Goal: Check status: Check status

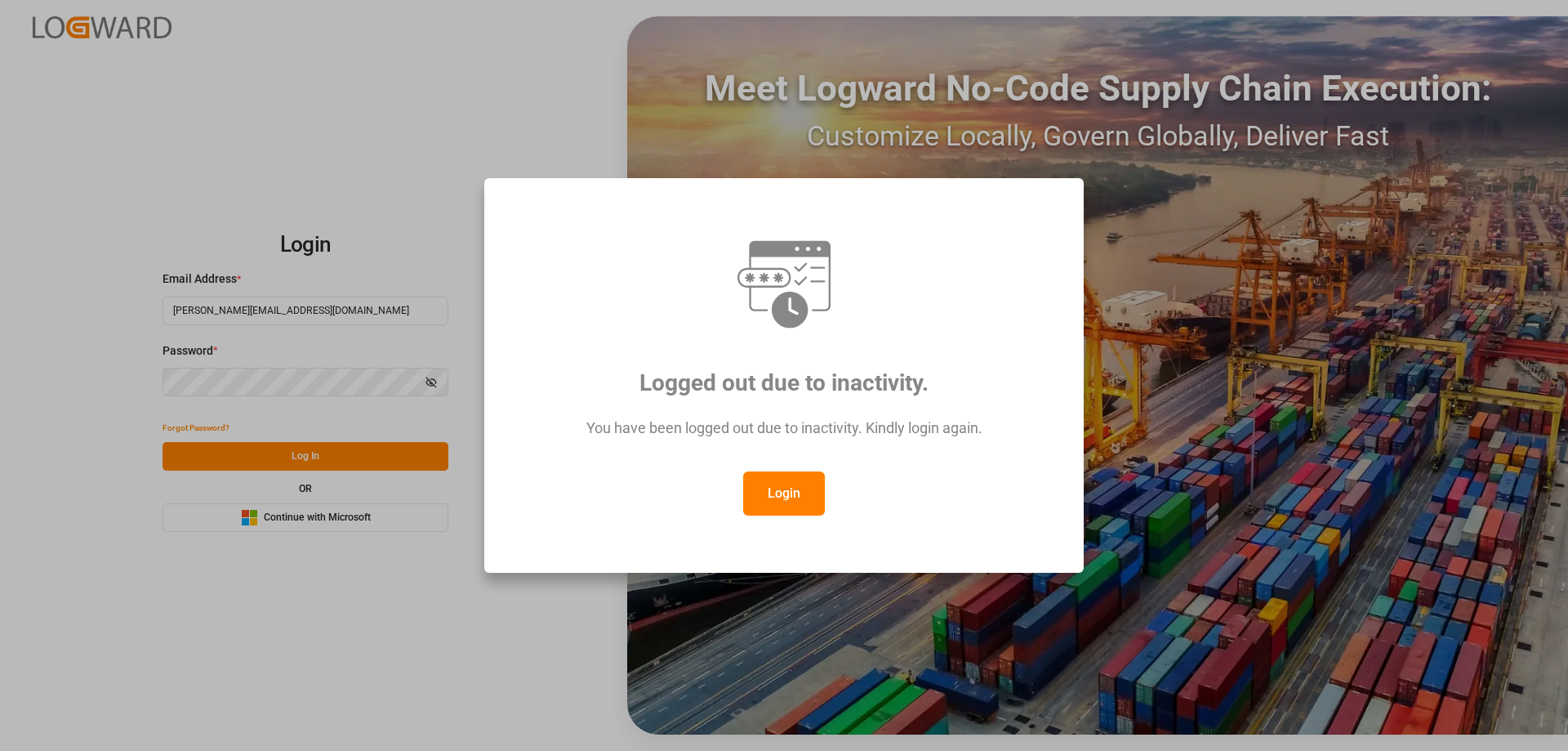
click at [792, 490] on button "Login" at bounding box center [784, 494] width 82 height 44
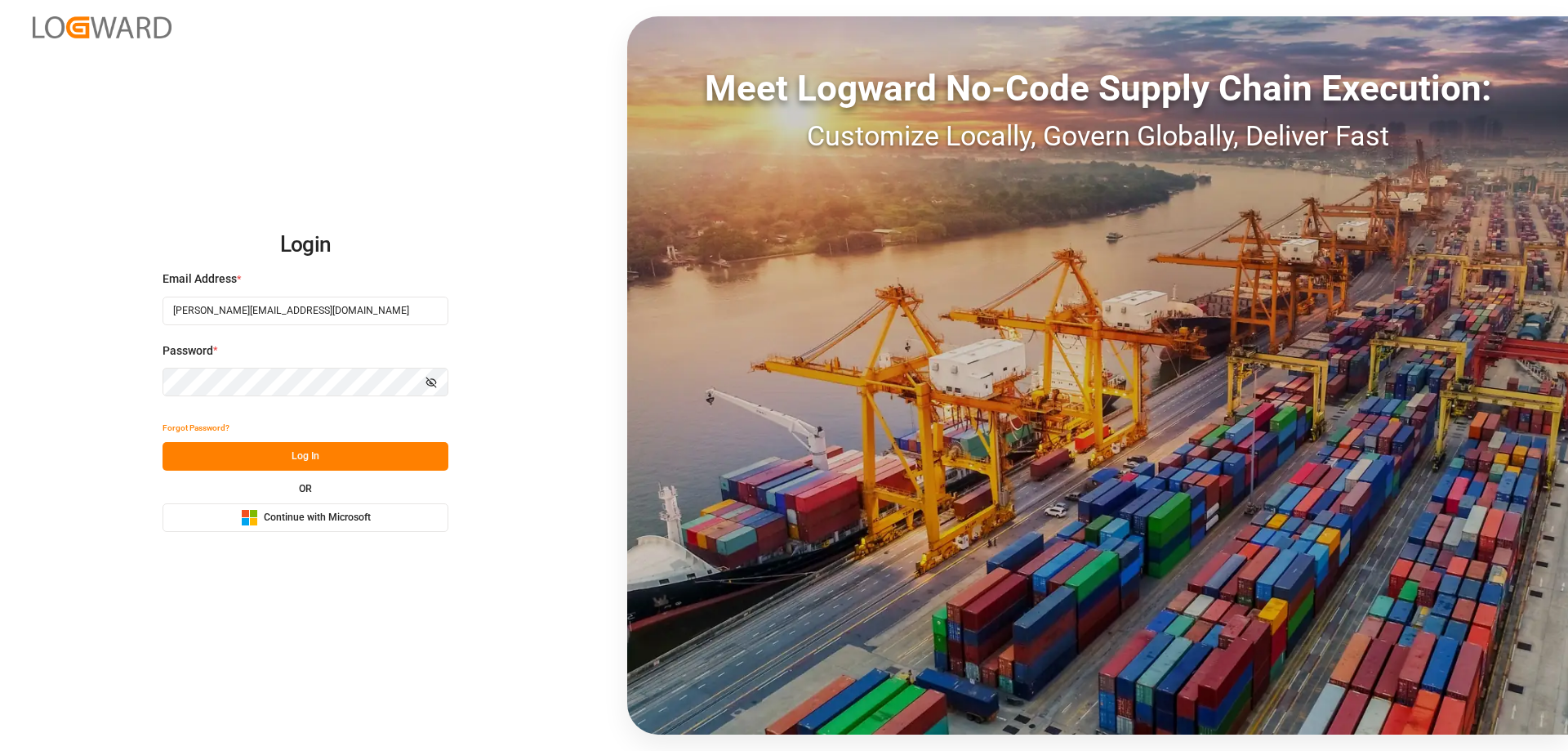
click at [359, 457] on button "Log In" at bounding box center [305, 456] width 286 height 28
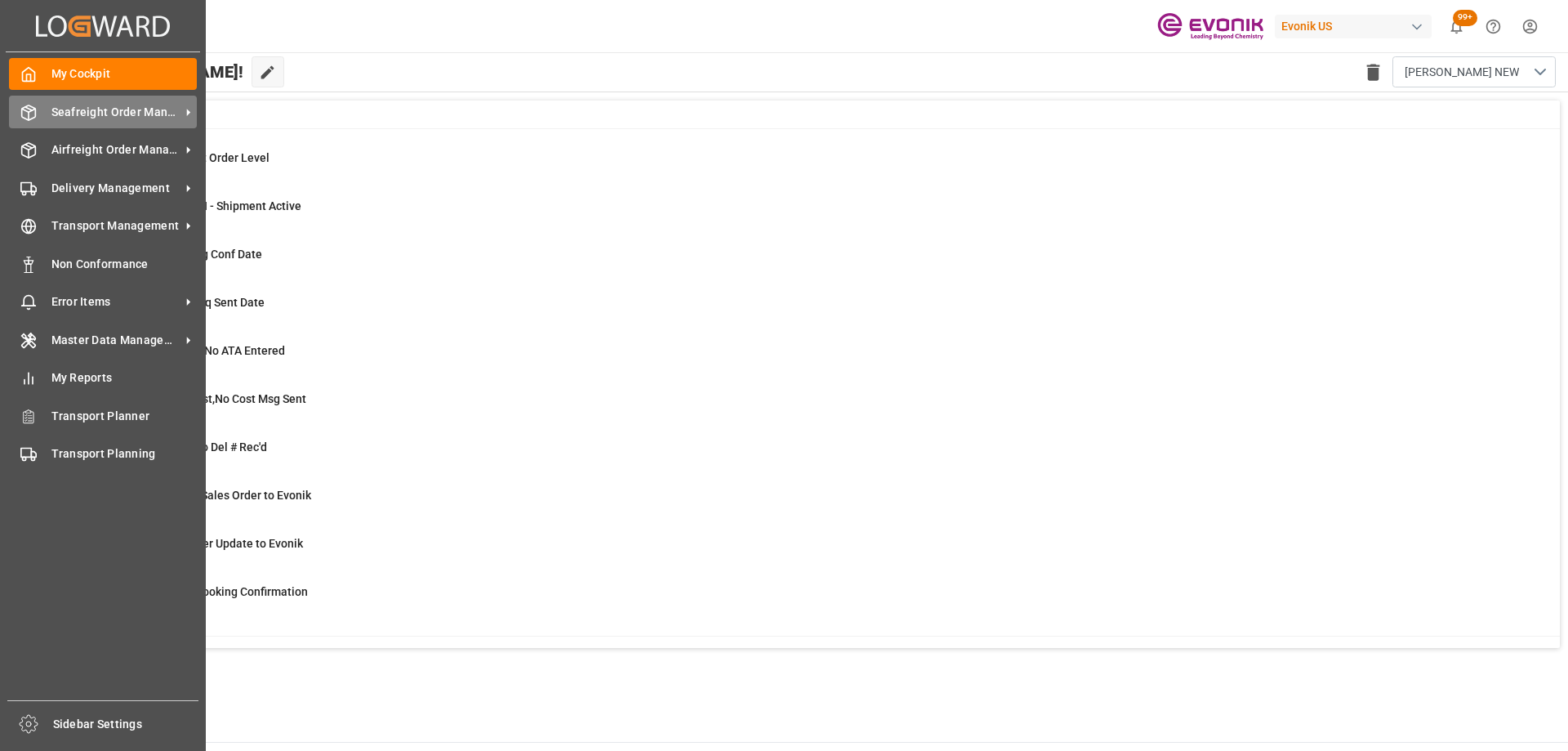
click at [39, 115] on div "Seafreight Order Management Seafreight Order Management" at bounding box center [103, 112] width 188 height 32
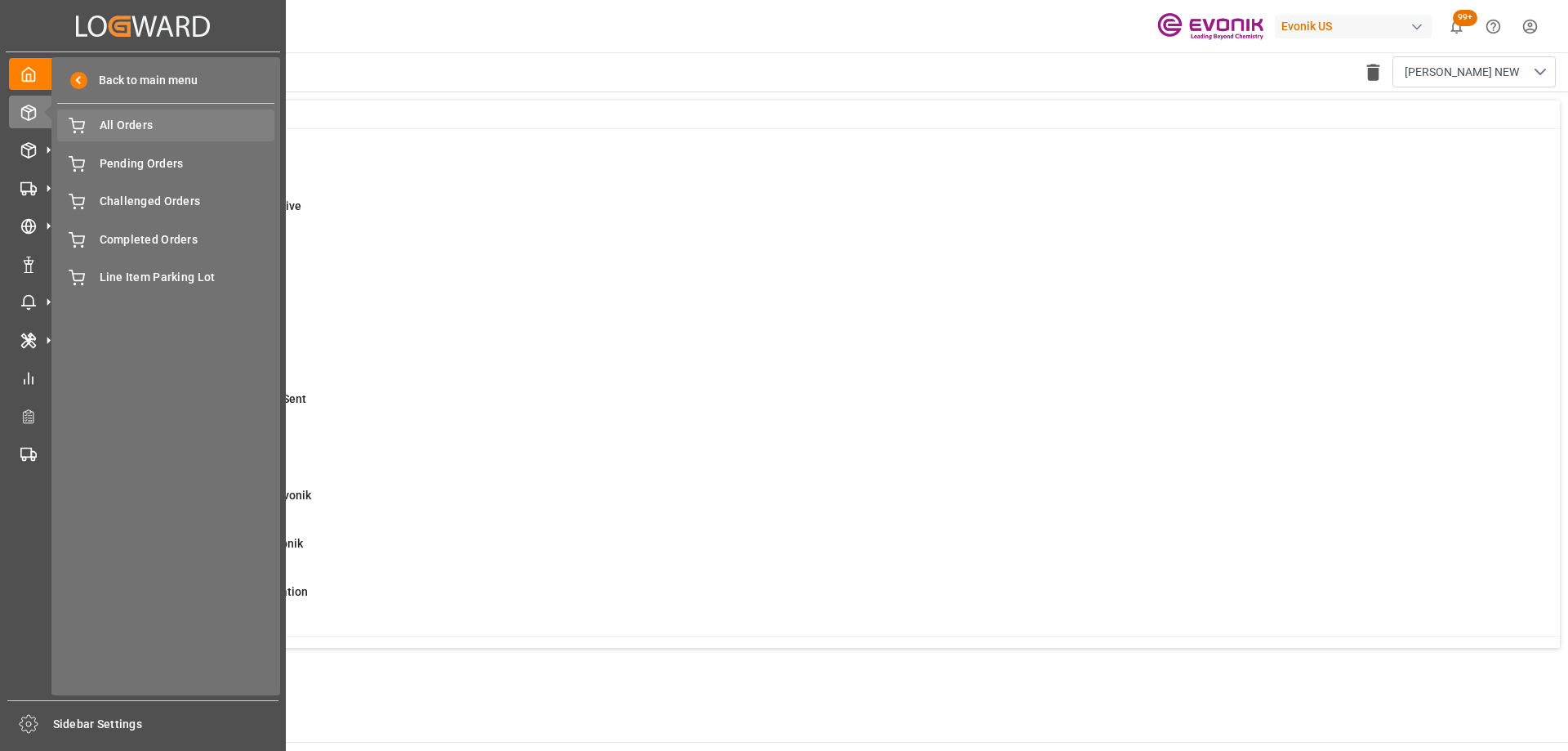
click at [139, 136] on div "All Orders All Orders" at bounding box center [165, 125] width 217 height 32
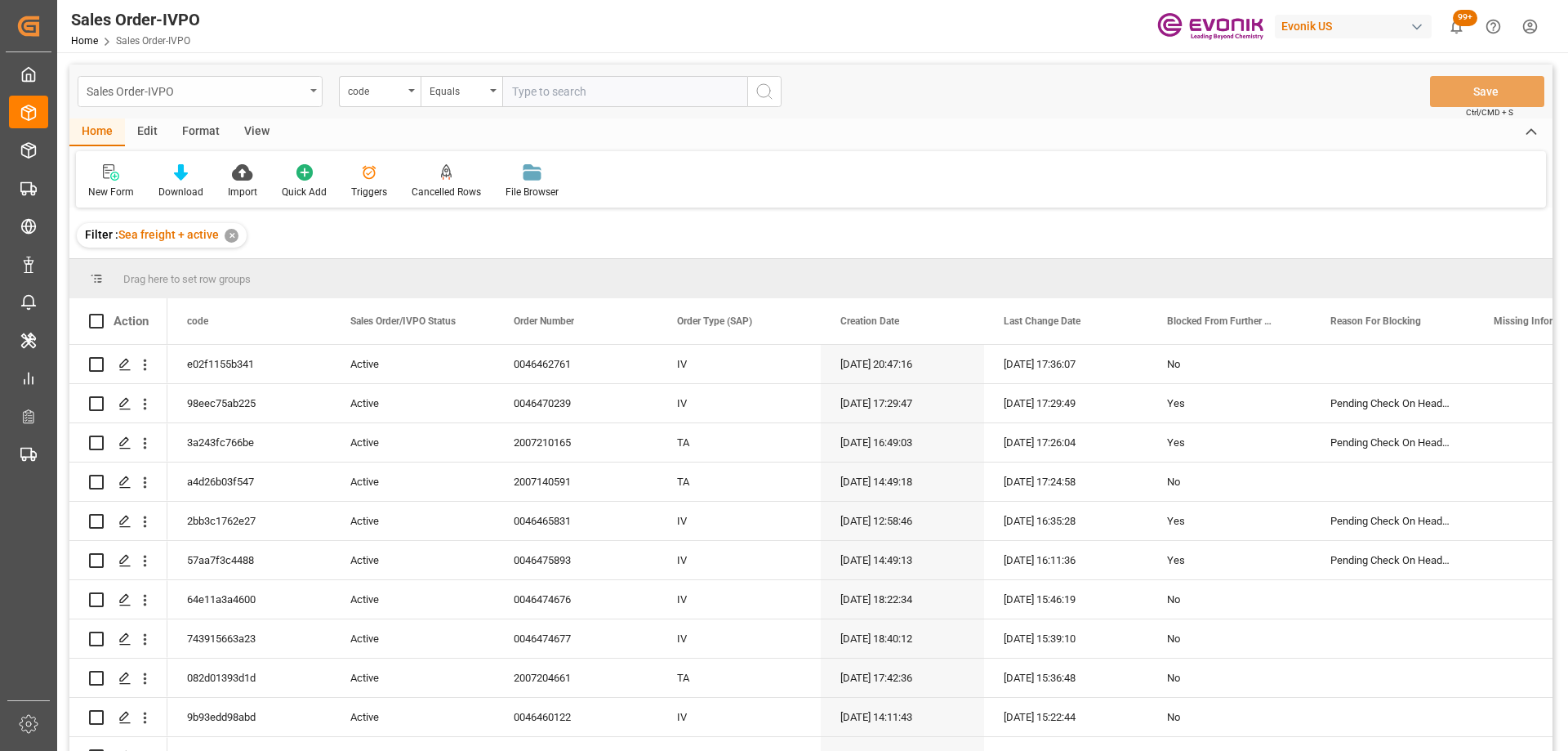
click at [190, 101] on div "Sales Order-IVPO" at bounding box center [200, 91] width 245 height 31
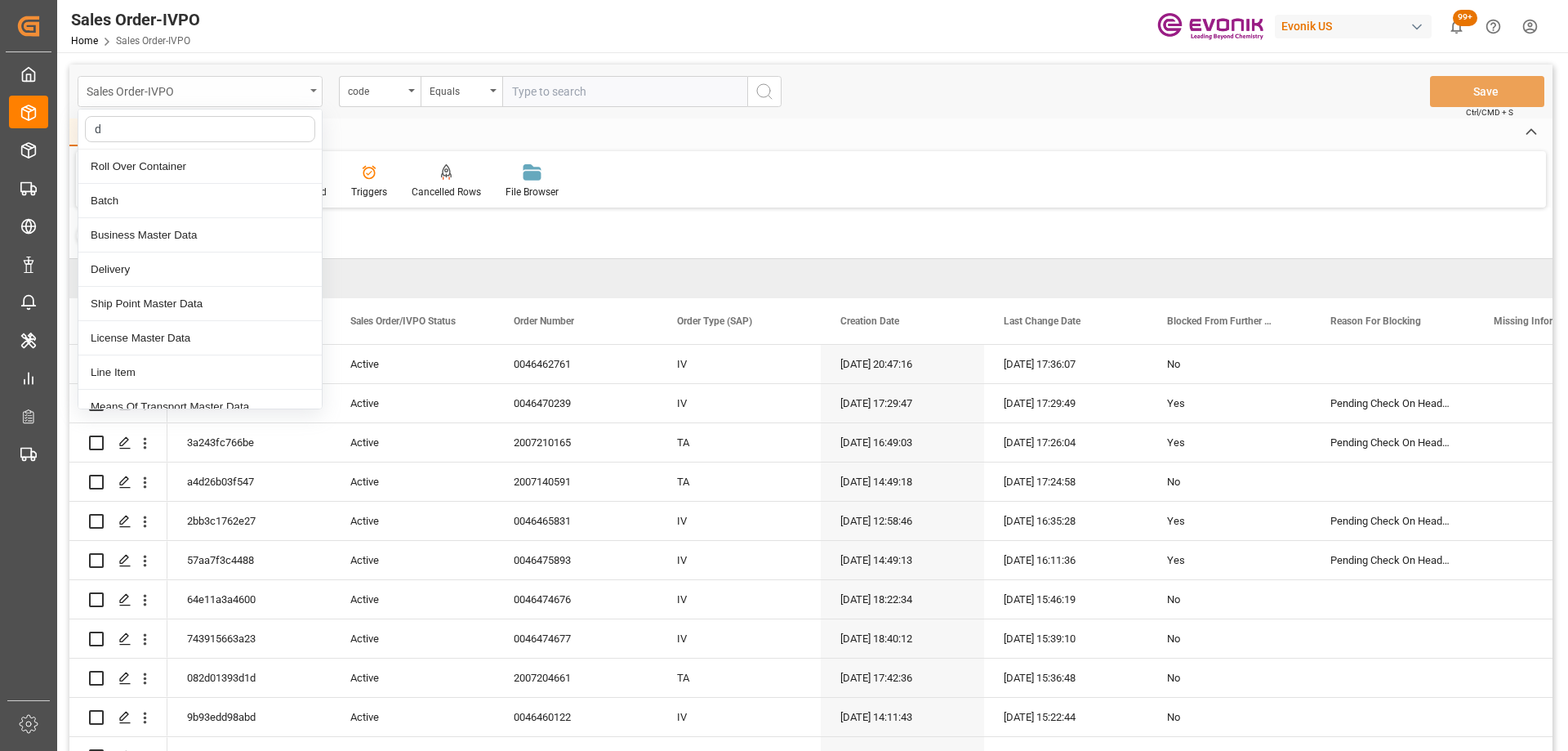
type input "de"
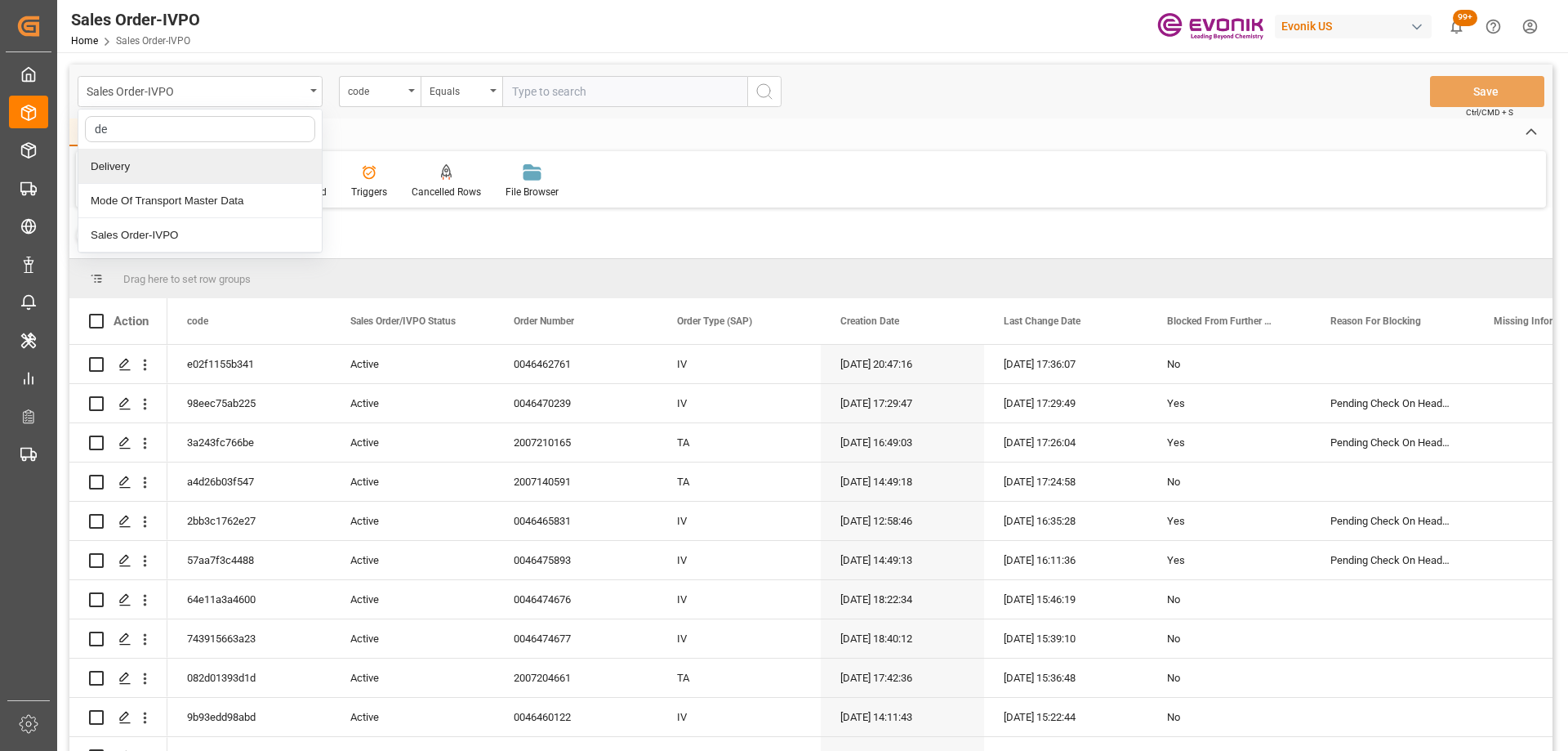
click at [161, 162] on div "Delivery" at bounding box center [200, 166] width 243 height 35
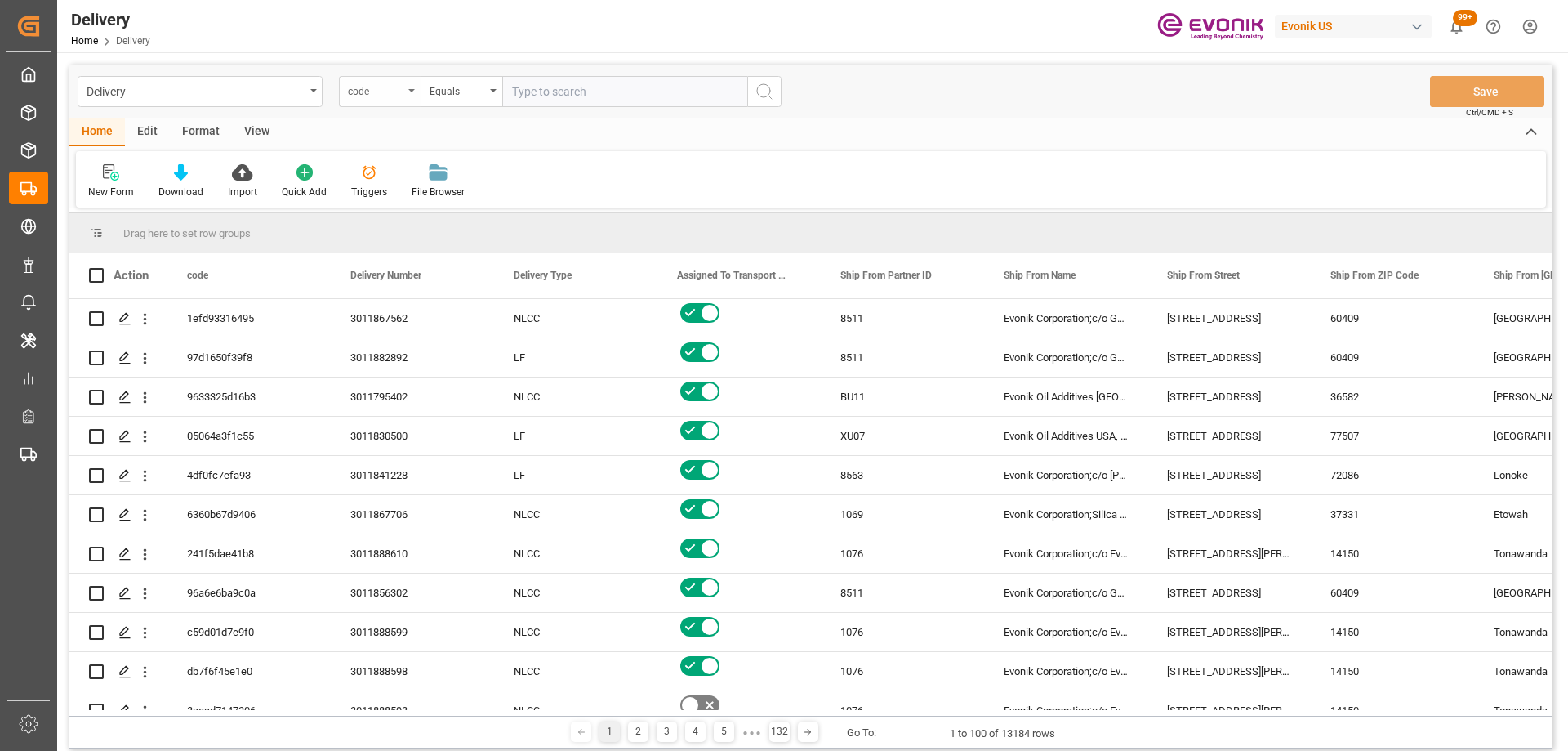
click at [393, 89] on div "code" at bounding box center [375, 89] width 56 height 19
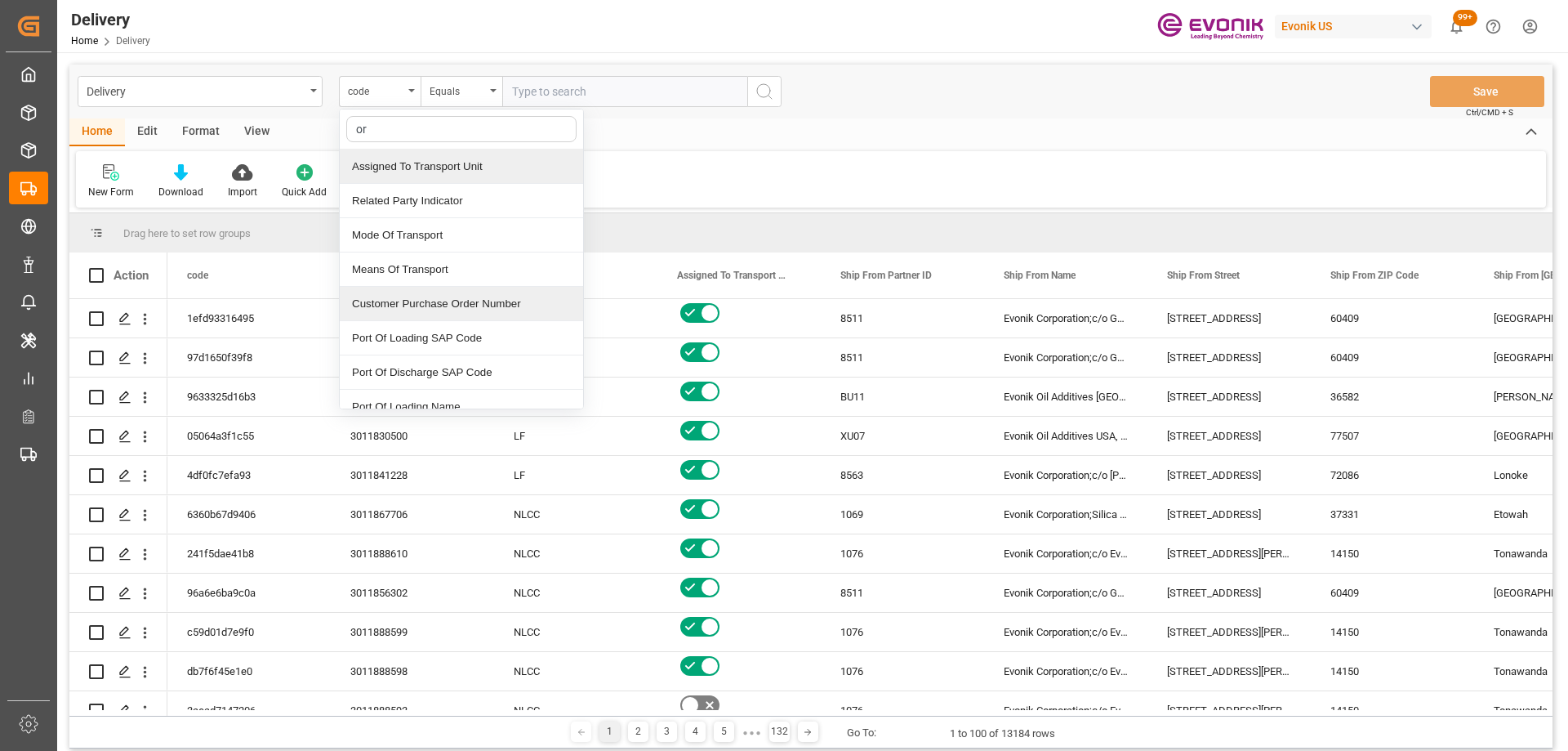
type input "ord"
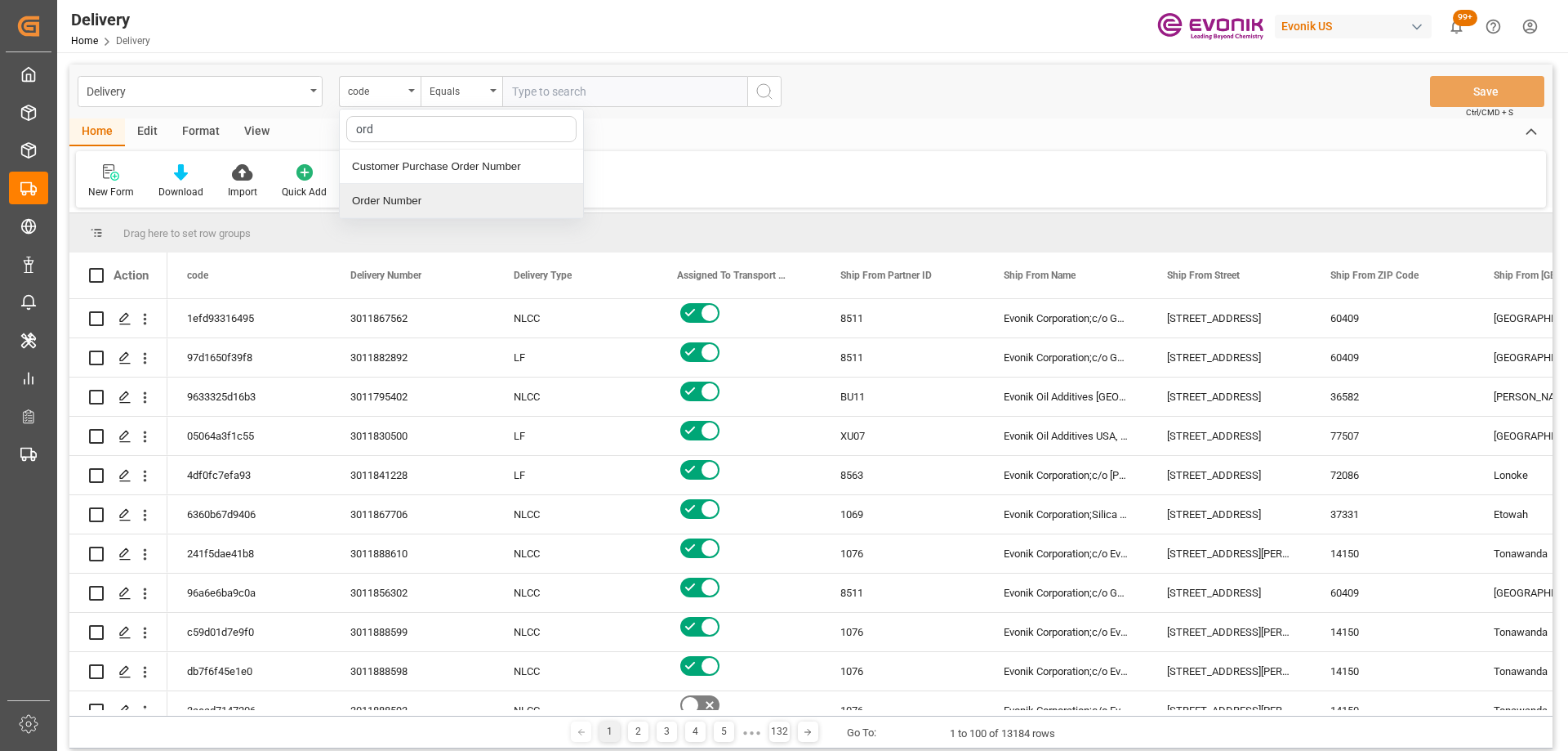
click at [410, 194] on div "Order Number" at bounding box center [461, 201] width 243 height 35
click at [538, 94] on input "text" at bounding box center [625, 91] width 245 height 31
paste input "2007133936"
type input "2007133936"
click at [764, 91] on icon "search button" at bounding box center [765, 91] width 20 height 20
